Goal: Information Seeking & Learning: Learn about a topic

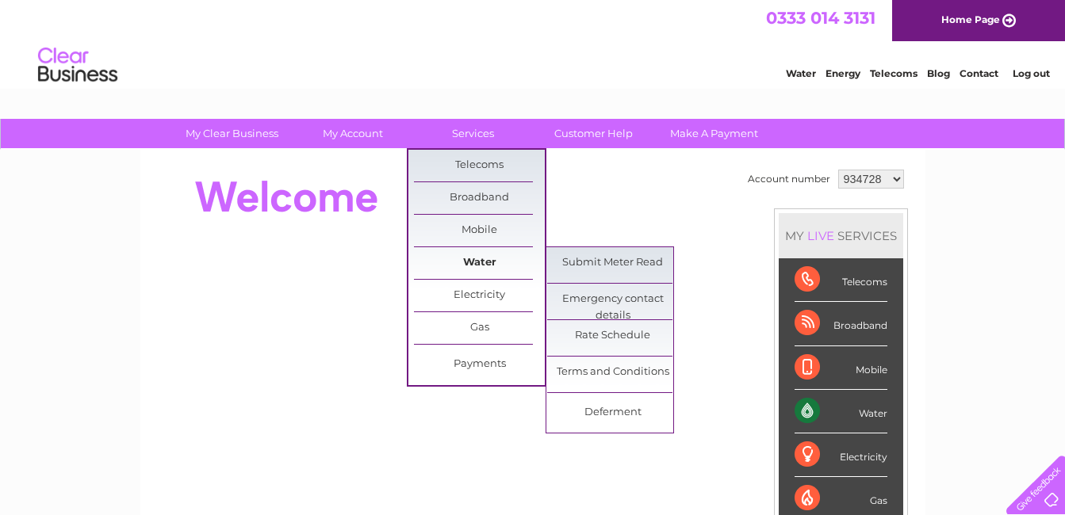
click at [496, 258] on link "Water" at bounding box center [479, 263] width 131 height 32
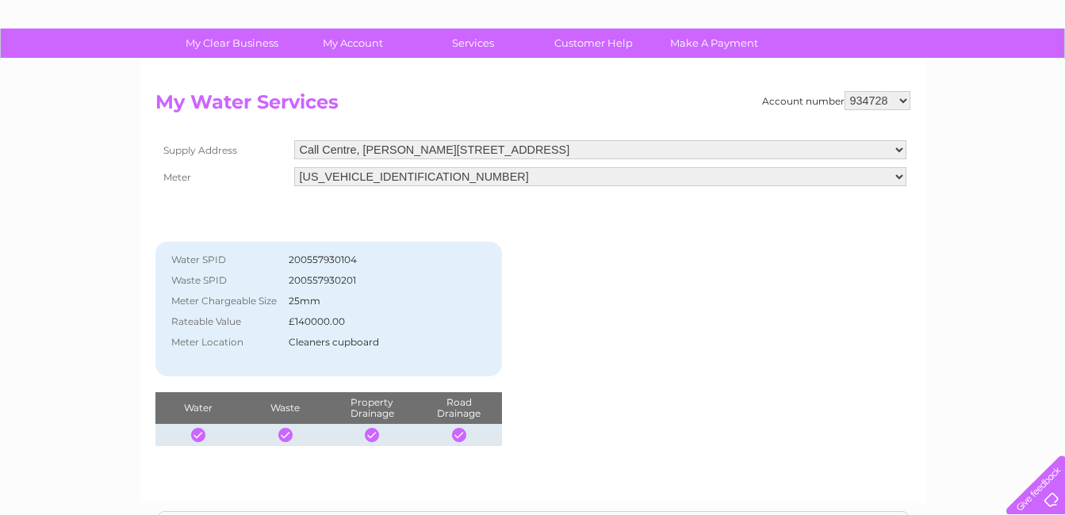
scroll to position [79, 0]
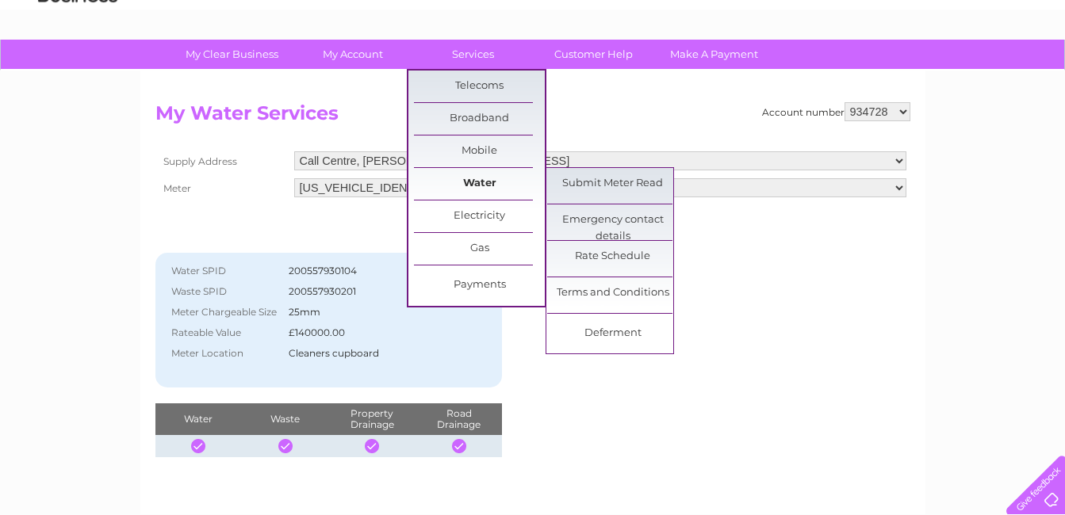
click at [488, 173] on link "Water" at bounding box center [479, 184] width 131 height 32
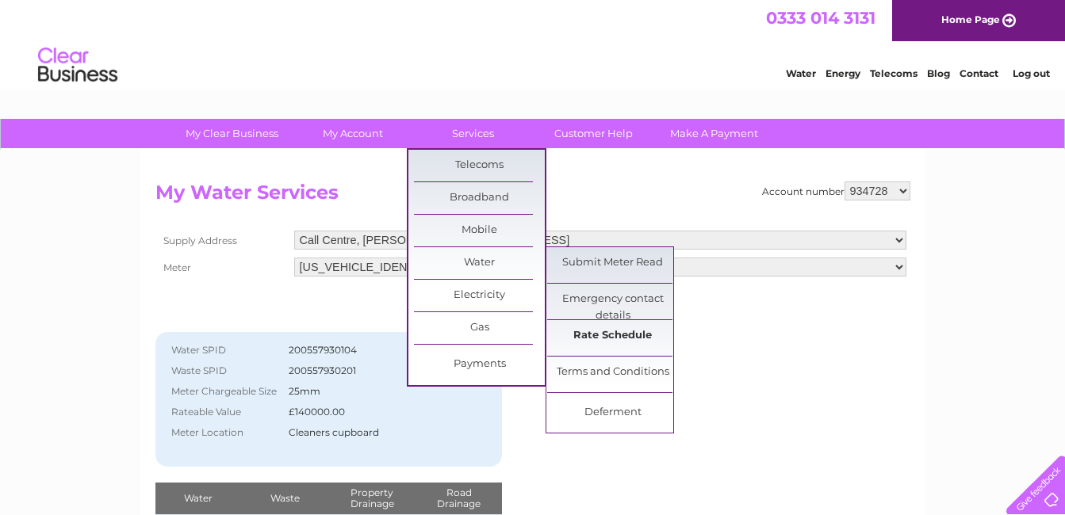
click at [601, 338] on link "Rate Schedule" at bounding box center [612, 336] width 131 height 32
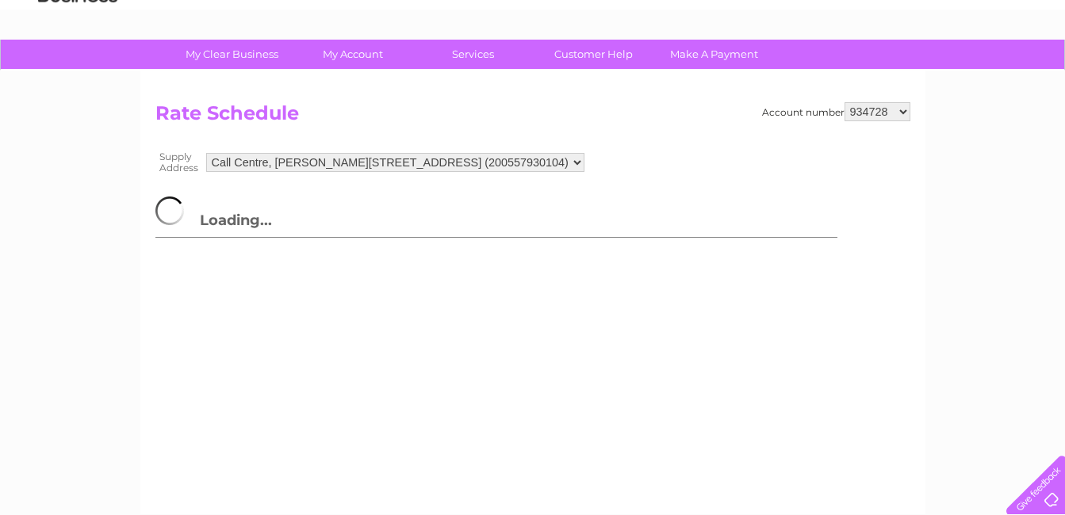
scroll to position [159, 0]
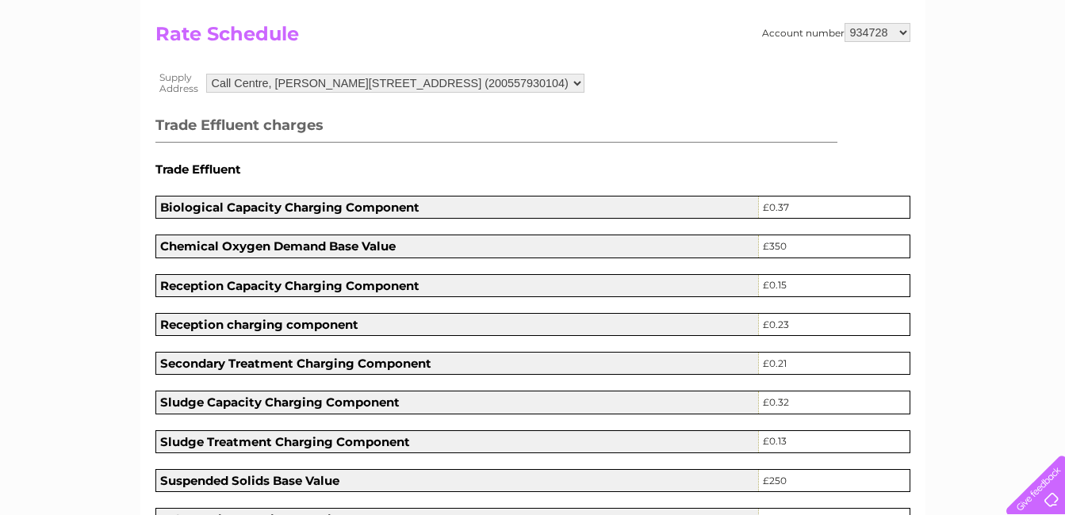
click at [527, 163] on h5 "Trade Effluent" at bounding box center [532, 169] width 755 height 13
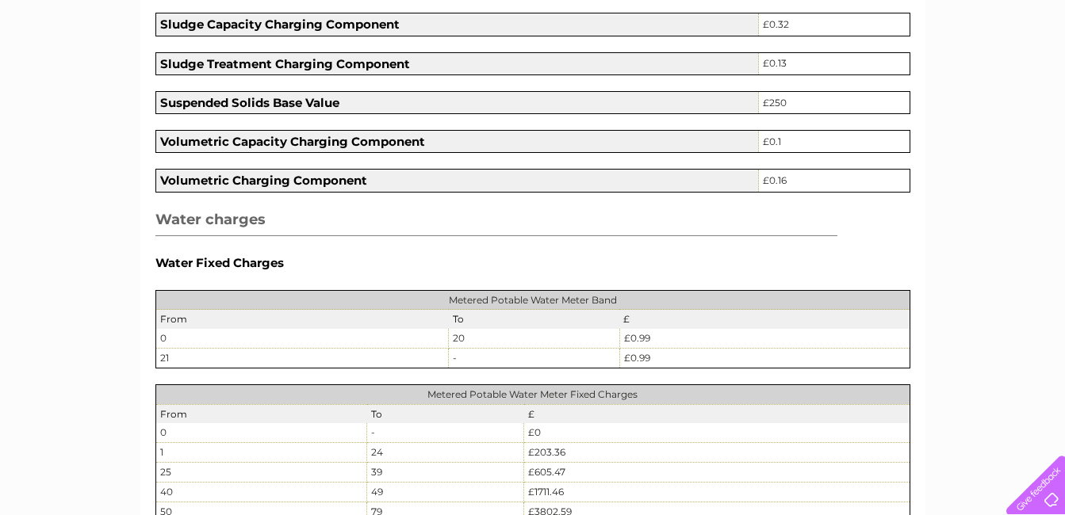
scroll to position [555, 0]
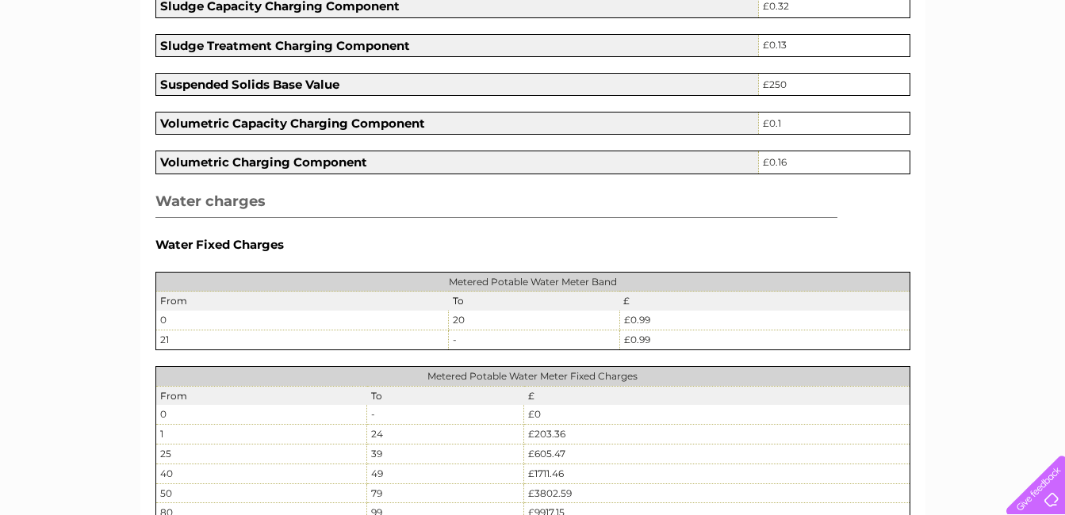
click at [599, 192] on h3 "Water charges" at bounding box center [496, 204] width 683 height 29
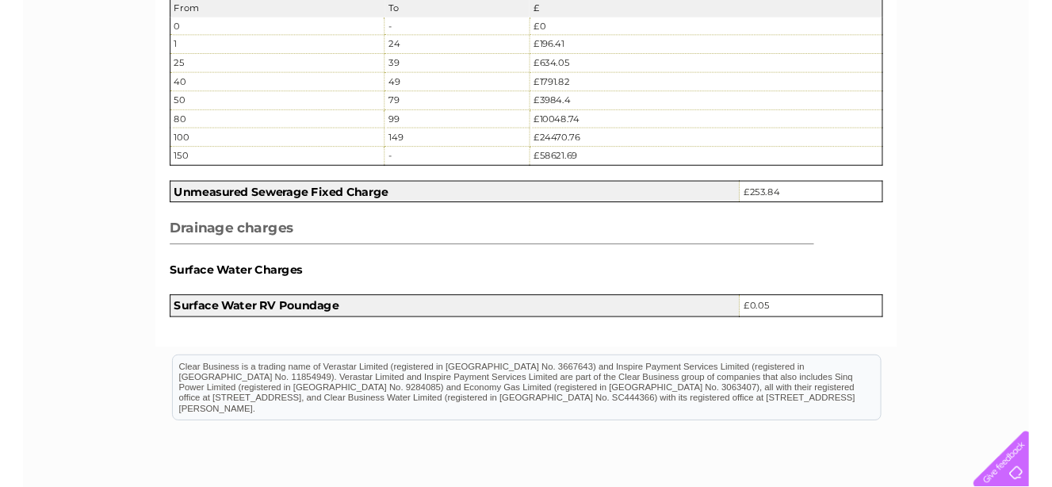
scroll to position [1865, 0]
